Goal: Transaction & Acquisition: Purchase product/service

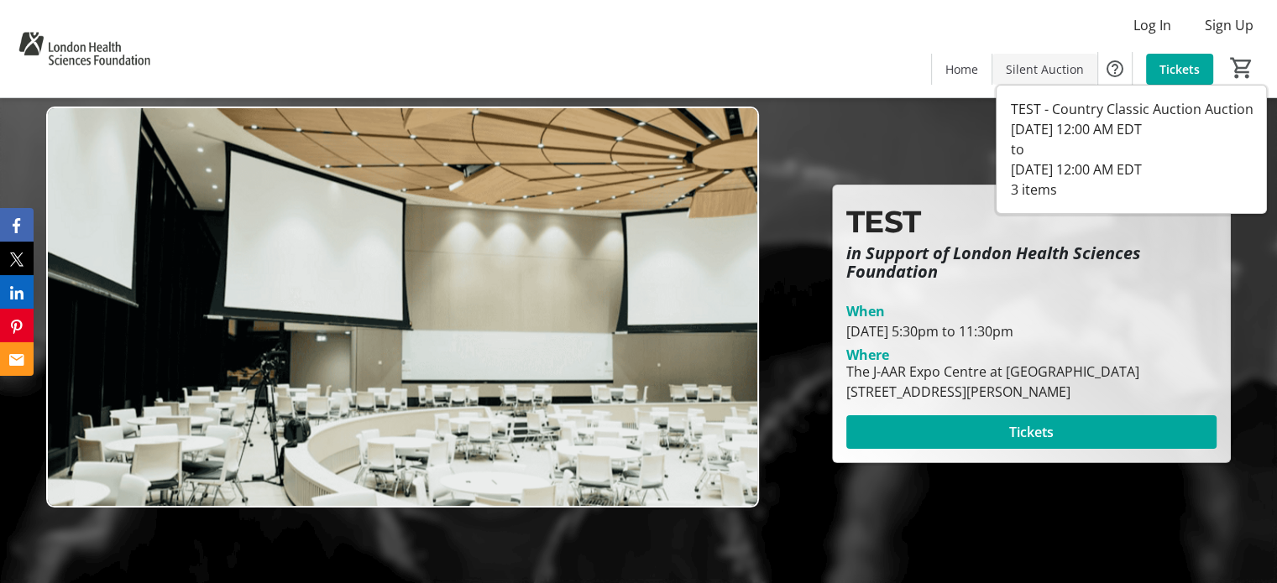
click at [1047, 60] on span "Silent Auction" at bounding box center [1044, 69] width 78 height 18
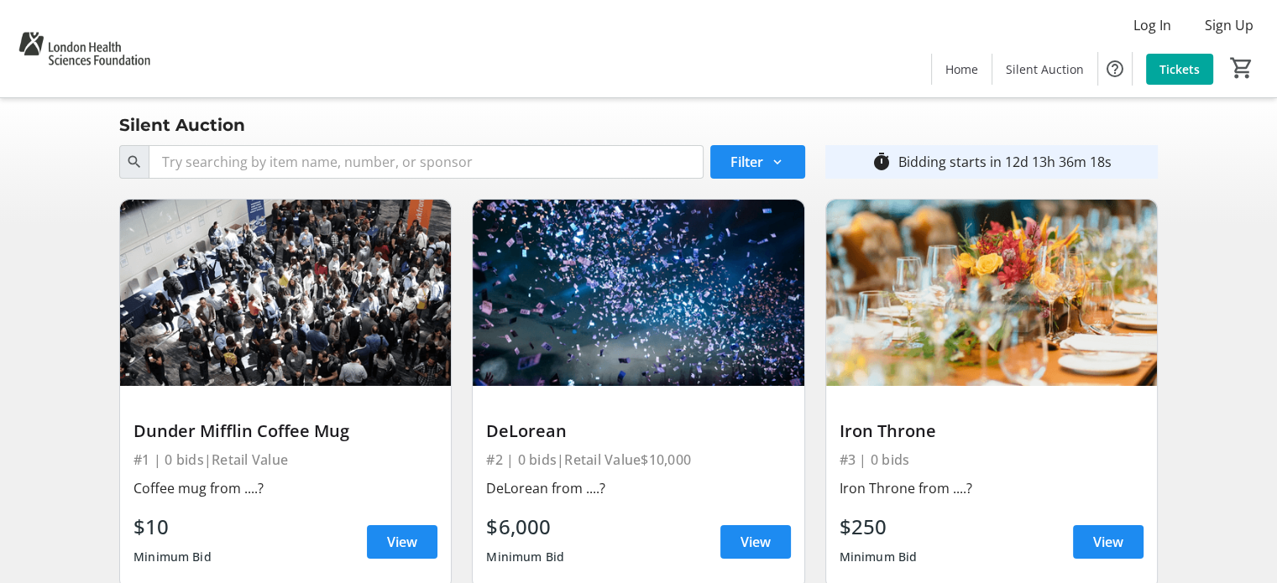
scroll to position [56, 0]
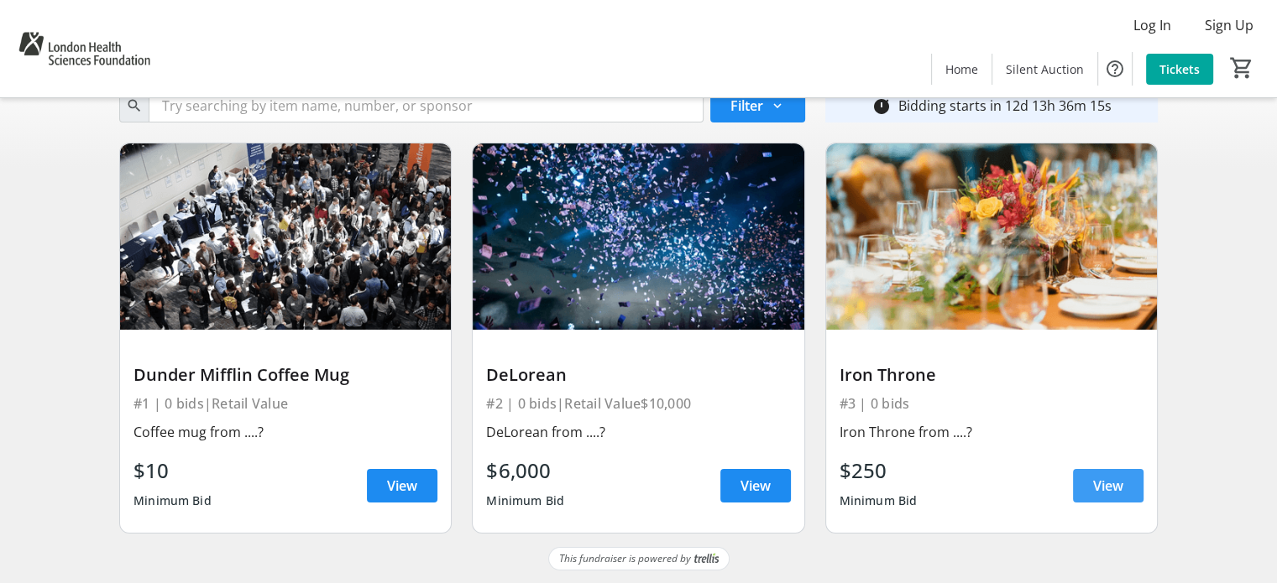
click at [1095, 483] on span "View" at bounding box center [1108, 486] width 30 height 20
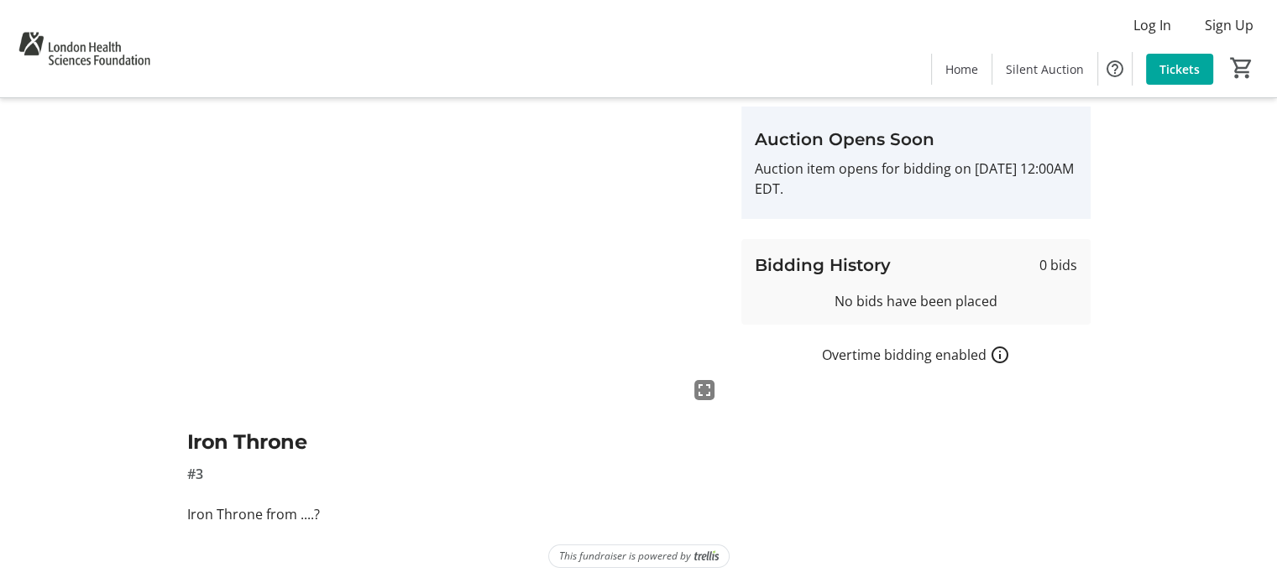
scroll to position [50, 0]
